Goal: Task Accomplishment & Management: Complete application form

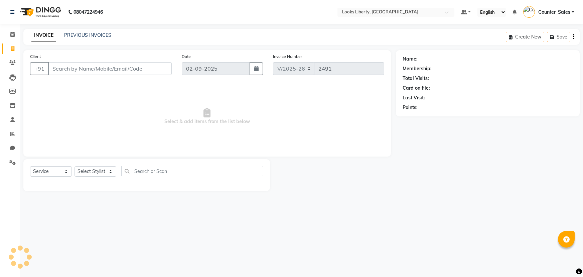
select select "4321"
select select "service"
click at [12, 31] on span at bounding box center [13, 35] width 12 height 8
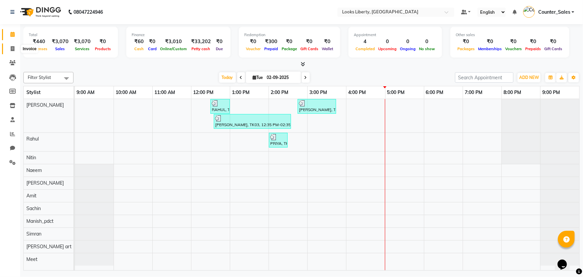
click at [15, 50] on span at bounding box center [13, 49] width 12 height 8
select select "service"
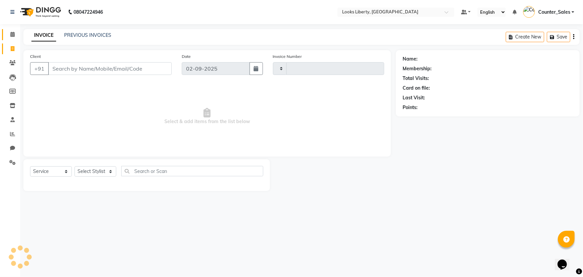
type input "2491"
select select "4321"
click at [106, 69] on input "Client" at bounding box center [110, 68] width 124 height 13
click at [99, 168] on select "Select Stylist [PERSON_NAME] art Counter_Sales Manish_pdct Meet [PERSON_NAME] […" at bounding box center [95, 171] width 42 height 10
select select "57640"
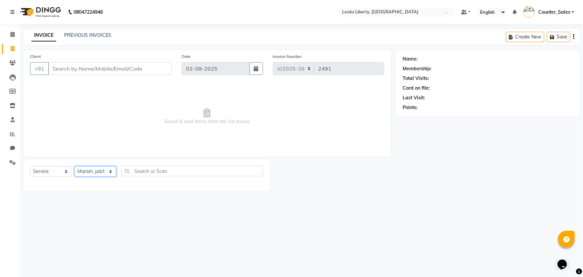
click at [74, 166] on select "Select Stylist [PERSON_NAME] art Counter_Sales Manish_pdct Meet [PERSON_NAME] […" at bounding box center [95, 171] width 42 height 10
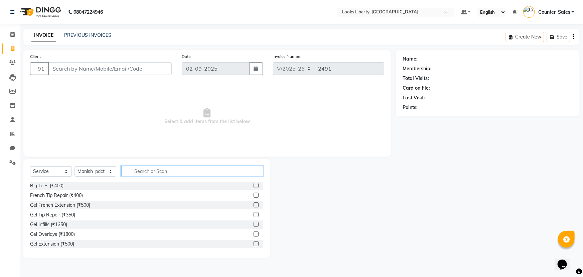
click at [169, 168] on input "text" at bounding box center [192, 171] width 142 height 10
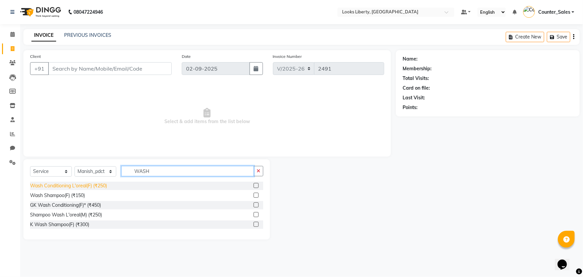
type input "WASH"
click at [73, 183] on div "Wash Conditioning L'oreal(F) (₹250)" at bounding box center [68, 185] width 77 height 7
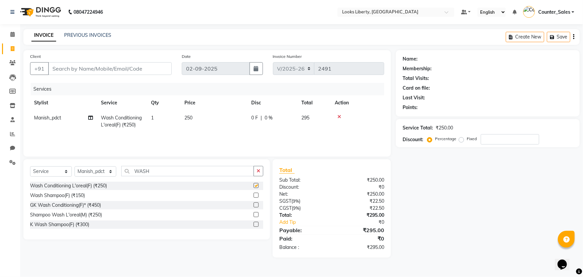
checkbox input "false"
click at [214, 117] on td "250" at bounding box center [213, 121] width 67 height 22
select select "57640"
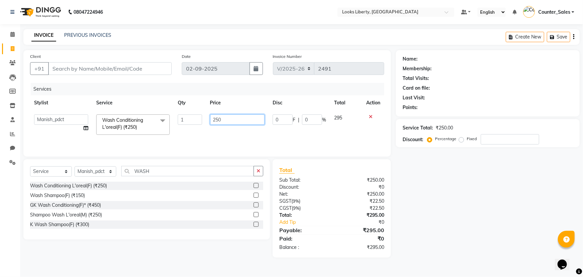
click at [240, 120] on input "250" at bounding box center [237, 119] width 55 height 10
type input "2"
type input "350"
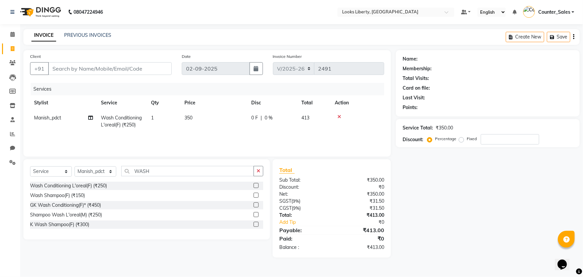
click at [219, 136] on div "Services Stylist Service Qty Price Disc Total Action Manish_pdct Wash Condition…" at bounding box center [207, 116] width 354 height 67
click at [81, 172] on select "Select Stylist [PERSON_NAME] art Counter_Sales Manish_pdct Meet [PERSON_NAME] […" at bounding box center [95, 171] width 42 height 10
select select "39931"
click at [74, 166] on select "Select Stylist [PERSON_NAME] art Counter_Sales Manish_pdct Meet [PERSON_NAME] […" at bounding box center [95, 171] width 42 height 10
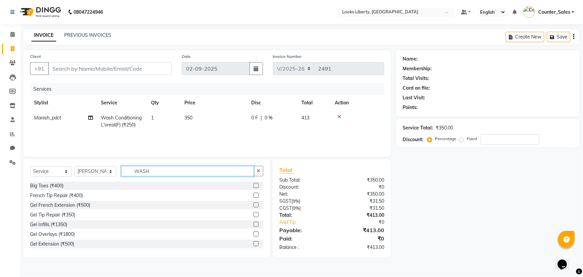
click at [183, 169] on input "WASH" at bounding box center [187, 171] width 133 height 10
click at [262, 170] on button "button" at bounding box center [259, 171] width 10 height 10
click at [214, 175] on input "text" at bounding box center [192, 171] width 142 height 10
click at [145, 170] on input "text" at bounding box center [192, 171] width 142 height 10
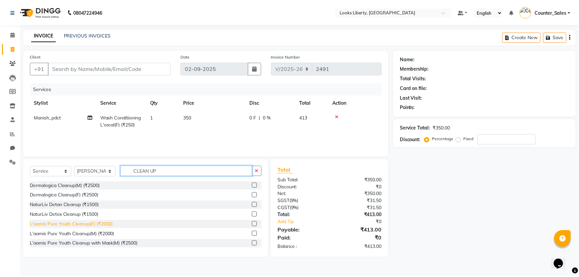
scroll to position [10, 0]
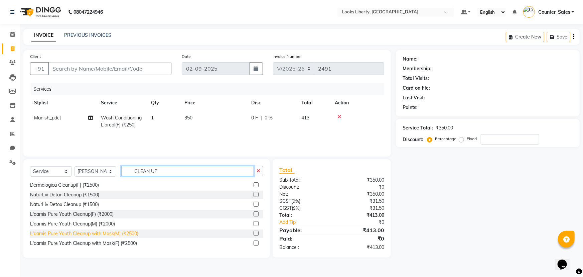
type input "CLEAN UP"
click at [97, 232] on div "L'aamis Pure Youth Cleanup with Mask(M) (₹2500)" at bounding box center [84, 233] width 108 height 7
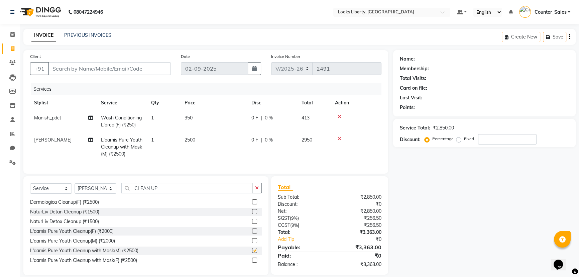
checkbox input "false"
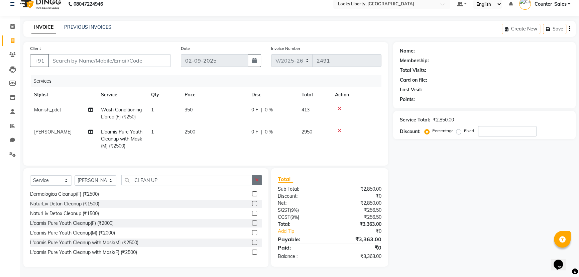
click at [256, 181] on icon "button" at bounding box center [257, 179] width 4 height 5
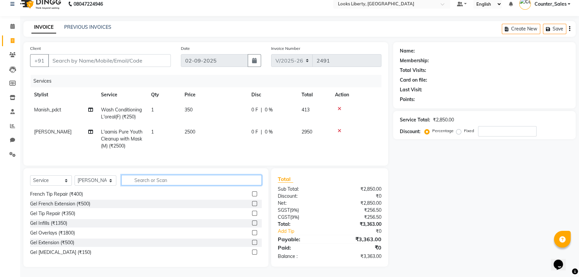
scroll to position [0, 0]
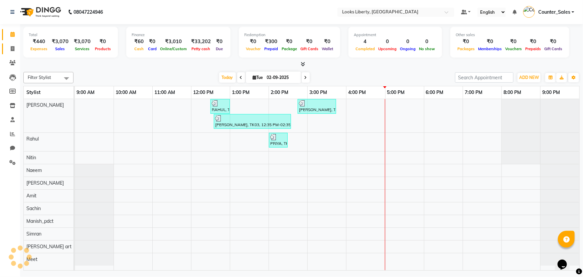
click at [10, 53] on link "Invoice" at bounding box center [10, 48] width 16 height 11
select select "service"
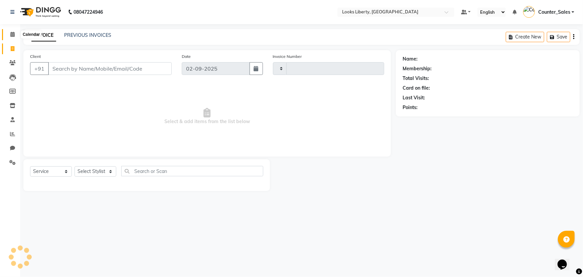
click at [10, 34] on icon at bounding box center [12, 34] width 4 height 5
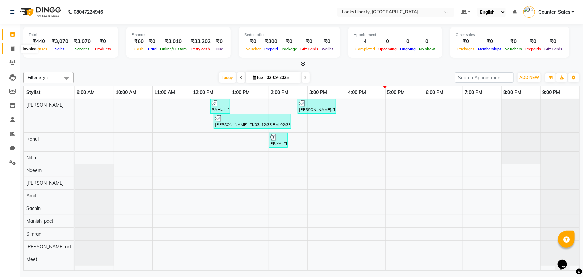
click at [11, 52] on span at bounding box center [13, 49] width 12 height 8
select select "service"
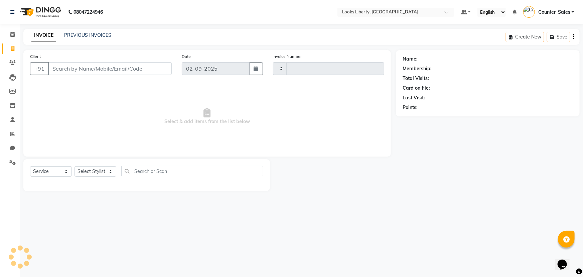
type input "2491"
select select "4321"
click at [93, 67] on input "Client" at bounding box center [110, 68] width 124 height 13
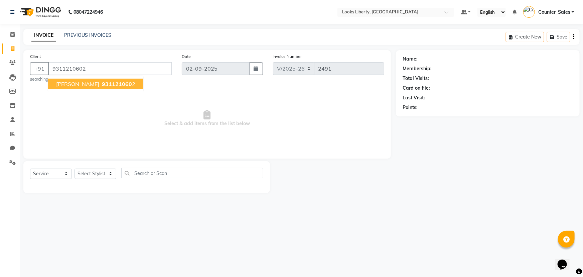
type input "9311210602"
select select "1: Object"
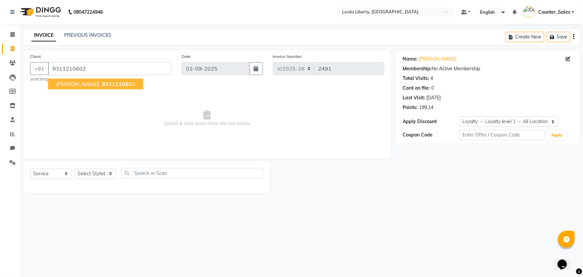
click at [67, 80] on button "[PERSON_NAME] 931121060 2" at bounding box center [95, 84] width 95 height 11
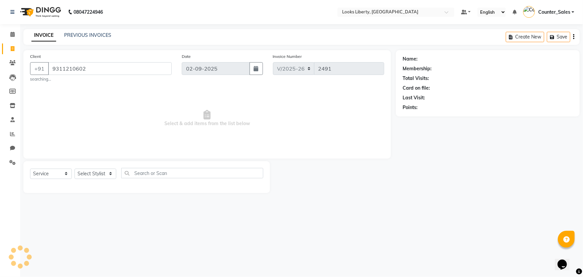
select select "1: Object"
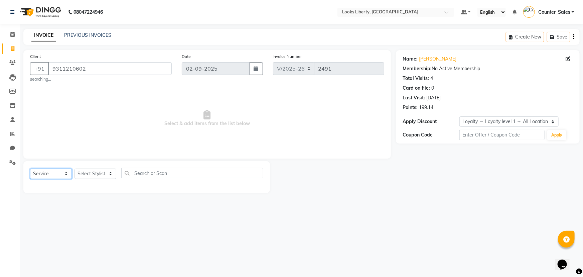
click at [55, 174] on select "Select Service Product Membership Package Voucher Prepaid Gift Card" at bounding box center [51, 173] width 42 height 10
select select "P"
click at [30, 168] on select "Select Service Product Membership Package Voucher Prepaid Gift Card" at bounding box center [51, 173] width 42 height 10
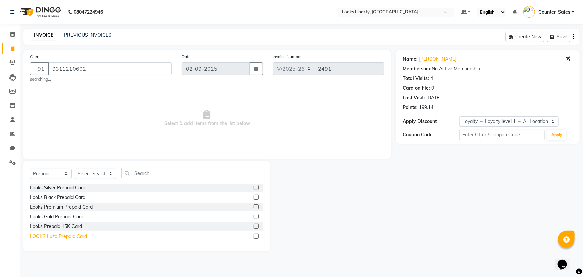
click at [69, 235] on div "LOOKS Luzo Prepaid Card" at bounding box center [58, 235] width 57 height 7
click at [73, 236] on div "LOOKS Luzo Prepaid Card" at bounding box center [58, 235] width 57 height 7
checkbox input "false"
click at [97, 173] on select "Select Stylist [PERSON_NAME] art Counter_Sales Manish_pdct Meet [PERSON_NAME] […" at bounding box center [95, 173] width 42 height 10
select select "39931"
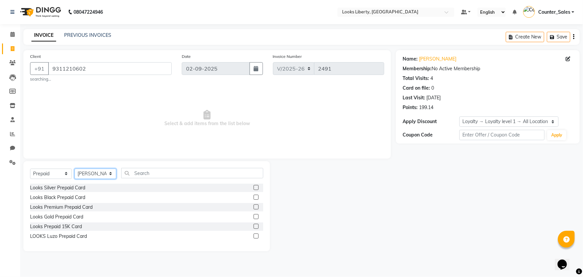
click at [74, 168] on select "Select Stylist [PERSON_NAME] art Counter_Sales Manish_pdct Meet [PERSON_NAME] […" at bounding box center [95, 173] width 42 height 10
click at [66, 233] on div "LOOKS Luzo Prepaid Card" at bounding box center [58, 235] width 57 height 7
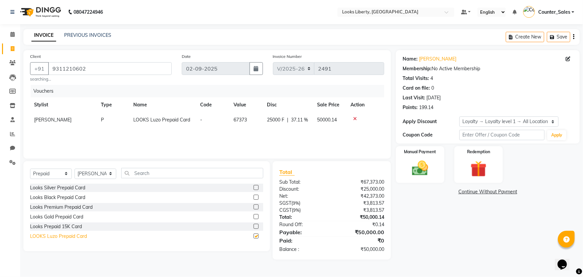
checkbox input "false"
click at [353, 118] on icon at bounding box center [355, 118] width 4 height 5
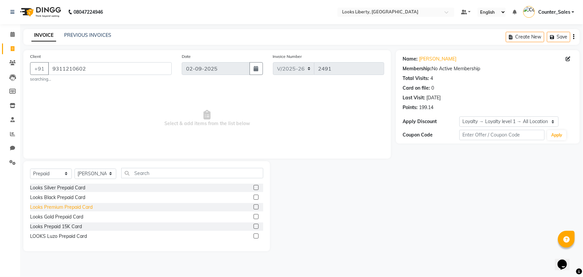
click at [72, 208] on div "Looks Premium Prepaid Card" at bounding box center [61, 206] width 62 height 7
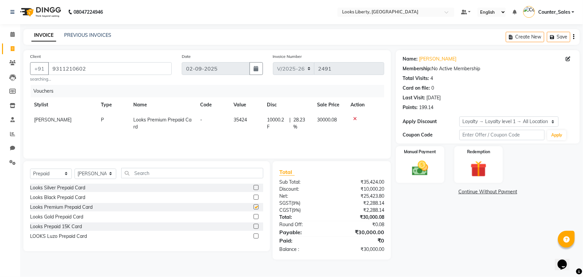
checkbox input "false"
click at [410, 174] on img at bounding box center [420, 167] width 27 height 19
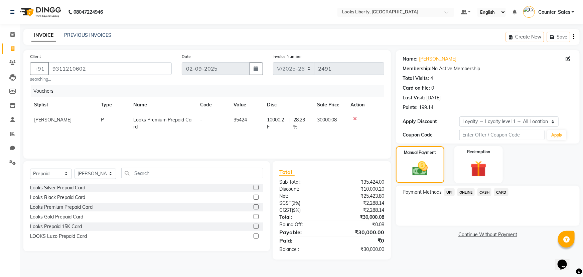
click at [466, 193] on span "ONLINE" at bounding box center [465, 192] width 17 height 8
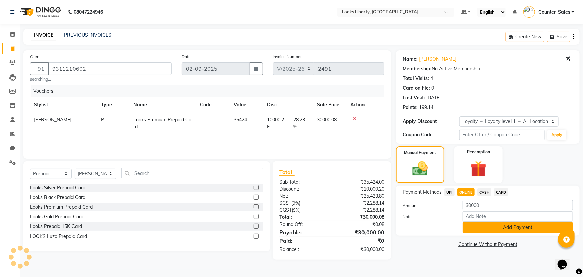
click at [471, 227] on button "Add Payment" at bounding box center [518, 227] width 110 height 10
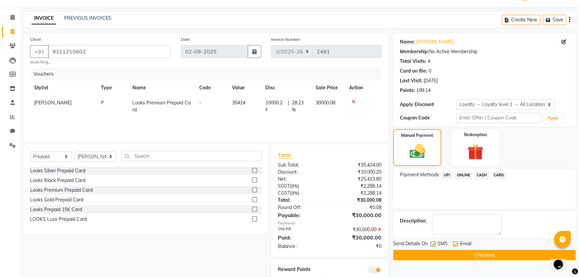
scroll to position [40, 0]
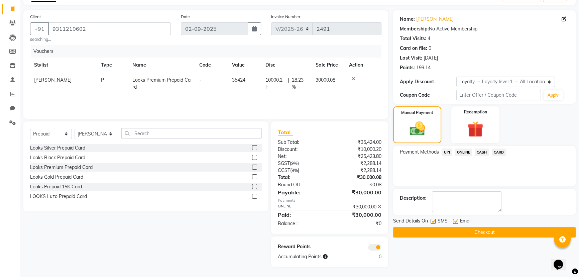
click at [398, 228] on button "Checkout" at bounding box center [484, 232] width 182 height 10
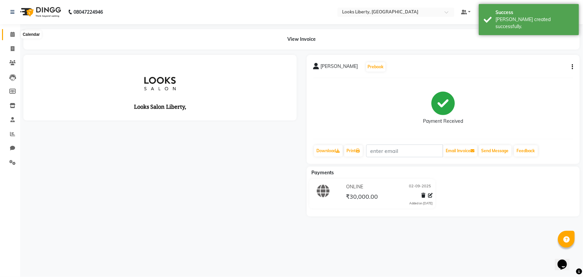
click at [11, 33] on icon at bounding box center [12, 34] width 4 height 5
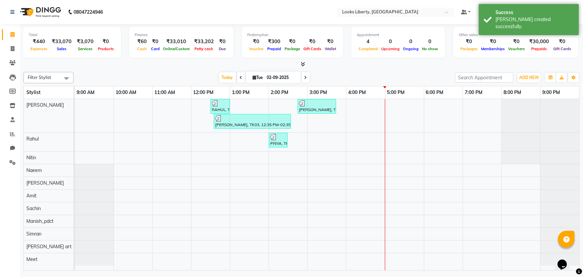
click at [300, 63] on span at bounding box center [301, 64] width 7 height 7
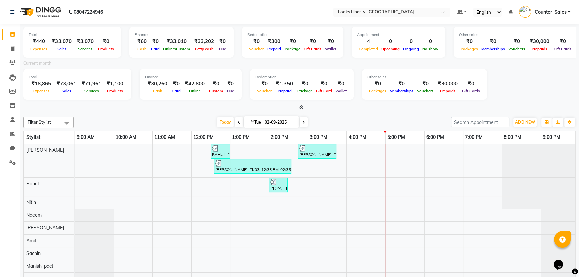
click at [294, 104] on div at bounding box center [299, 107] width 552 height 7
click at [297, 107] on span at bounding box center [299, 107] width 7 height 7
